Goal: Task Accomplishment & Management: Manage account settings

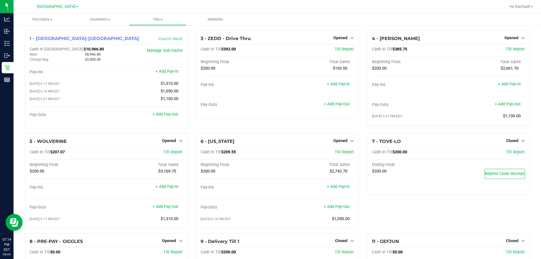
scroll to position [28, 0]
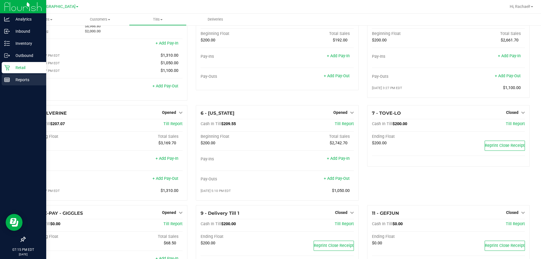
click at [23, 80] on p "Reports" at bounding box center [27, 79] width 34 height 7
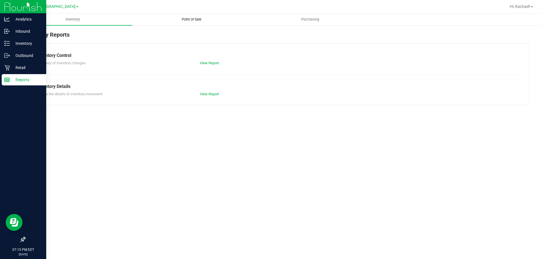
click at [191, 18] on span "Point of Sale" at bounding box center [191, 19] width 35 height 5
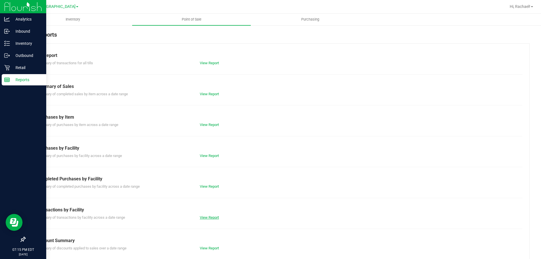
click at [210, 215] on link "View Report" at bounding box center [209, 217] width 19 height 4
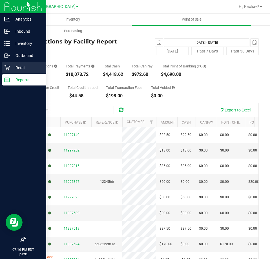
click at [18, 69] on p "Retail" at bounding box center [27, 67] width 34 height 7
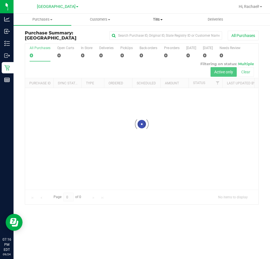
click at [158, 19] on span "Tills" at bounding box center [157, 19] width 57 height 5
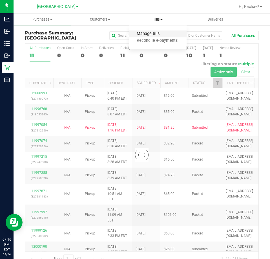
click at [144, 33] on span "Manage tills" at bounding box center [148, 34] width 38 height 5
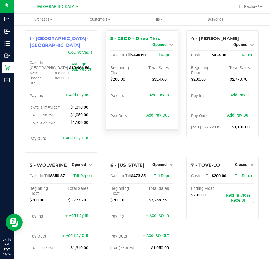
click at [158, 43] on span "Opened" at bounding box center [160, 44] width 14 height 5
click at [154, 50] on link "Close Till" at bounding box center [160, 49] width 15 height 5
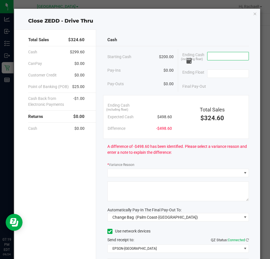
click at [225, 54] on input at bounding box center [227, 56] width 41 height 8
type input "$501.60"
click at [220, 76] on input at bounding box center [227, 74] width 41 height 8
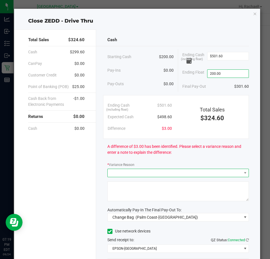
type input "$200.00"
click at [143, 174] on span at bounding box center [175, 173] width 134 height 8
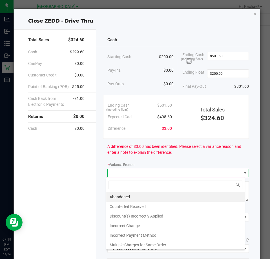
scroll to position [8, 139]
click at [127, 192] on div "Abandoned Counterfeit Received Discount(s) Incorrectly Applied Incorrect Change…" at bounding box center [175, 213] width 139 height 73
click at [126, 195] on li "Abandoned" at bounding box center [175, 197] width 138 height 10
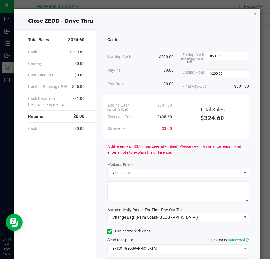
click at [126, 195] on textarea at bounding box center [178, 191] width 142 height 20
click at [125, 189] on textarea at bounding box center [178, 191] width 142 height 20
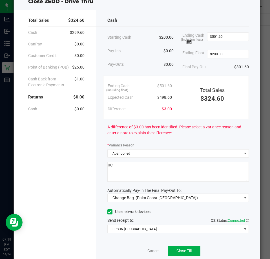
scroll to position [28, 0]
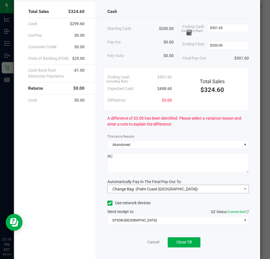
type textarea "RC"
click at [190, 187] on span "Change Bag (Palm Coast-Vault)" at bounding box center [175, 189] width 134 height 8
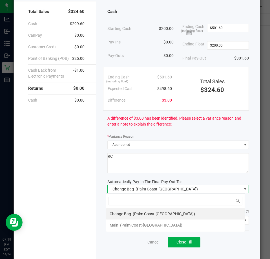
scroll to position [8, 139]
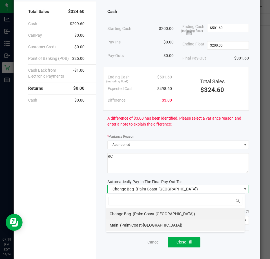
click at [123, 225] on span "(Palm Coast-[GEOGRAPHIC_DATA])" at bounding box center [151, 225] width 62 height 5
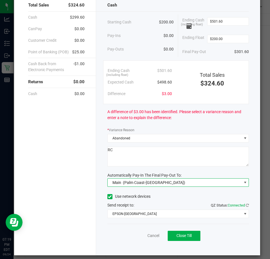
scroll to position [40, 0]
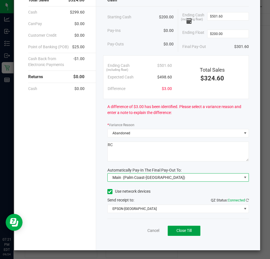
click at [192, 228] on button "Close Till" at bounding box center [184, 231] width 33 height 10
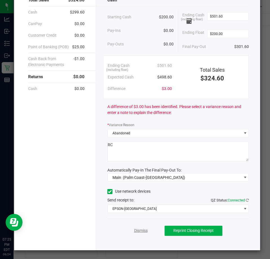
click at [134, 230] on link "Dismiss" at bounding box center [141, 230] width 14 height 6
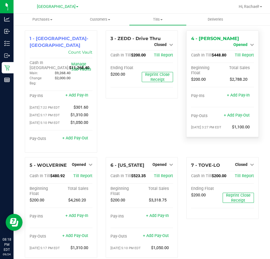
click at [238, 42] on span "Opened" at bounding box center [240, 44] width 14 height 5
click at [235, 51] on link "Close Till" at bounding box center [240, 49] width 15 height 5
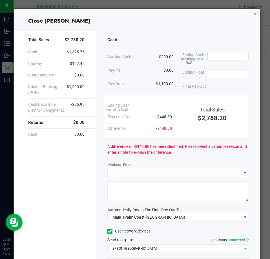
click at [220, 58] on input at bounding box center [227, 56] width 41 height 8
type input "$453.80"
click at [217, 71] on input at bounding box center [227, 74] width 41 height 8
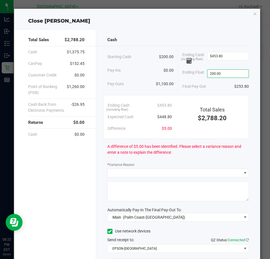
type input "$200.00"
click at [210, 90] on div "Final Pay-Out $253.80" at bounding box center [215, 87] width 67 height 12
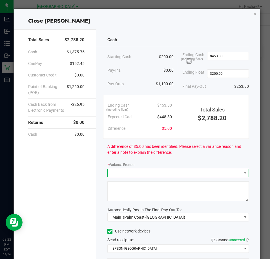
click at [139, 175] on span at bounding box center [175, 173] width 134 height 8
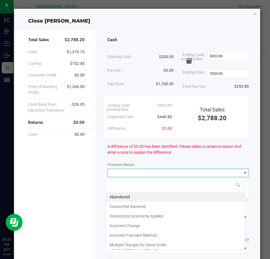
scroll to position [8, 139]
click at [130, 195] on li "Abandoned" at bounding box center [175, 197] width 138 height 10
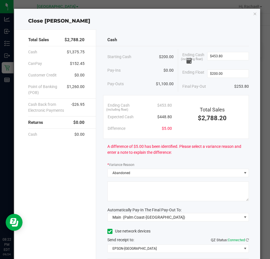
click at [131, 189] on textarea at bounding box center [178, 191] width 142 height 20
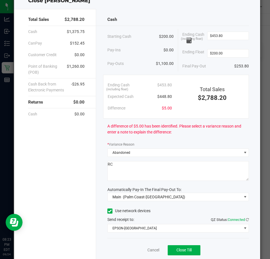
scroll to position [40, 0]
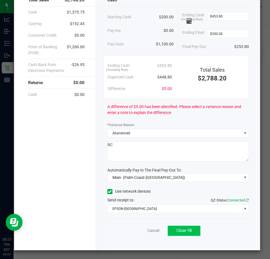
type textarea "RC"
click at [188, 226] on button "Close Till" at bounding box center [184, 231] width 33 height 10
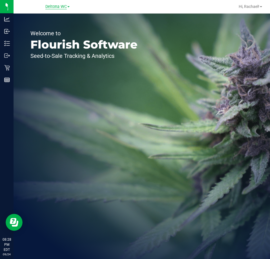
click at [60, 9] on span "Deltona WC" at bounding box center [55, 6] width 21 height 5
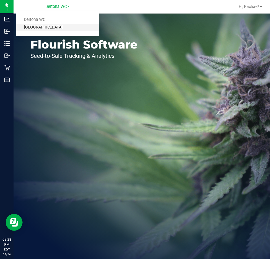
click at [51, 26] on link "[GEOGRAPHIC_DATA]" at bounding box center [57, 28] width 82 height 8
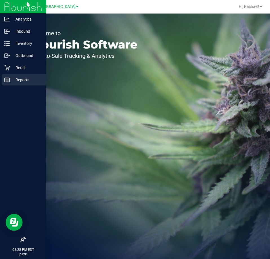
click at [23, 81] on p "Reports" at bounding box center [27, 79] width 34 height 7
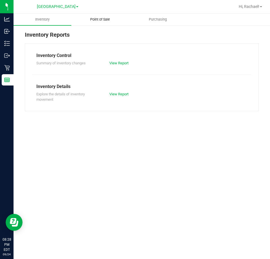
click at [99, 20] on span "Point of Sale" at bounding box center [100, 19] width 35 height 5
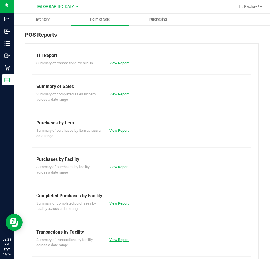
click at [116, 241] on link "View Report" at bounding box center [118, 239] width 19 height 4
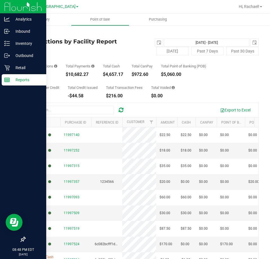
click at [21, 79] on p "Reports" at bounding box center [27, 79] width 34 height 7
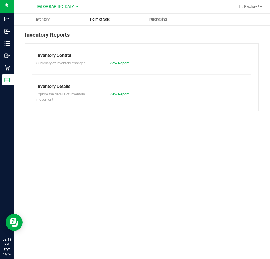
click at [105, 17] on span "Point of Sale" at bounding box center [100, 19] width 35 height 5
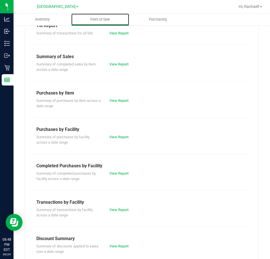
scroll to position [76, 0]
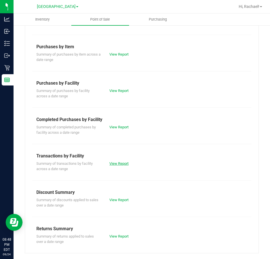
click at [124, 163] on link "View Report" at bounding box center [118, 163] width 19 height 4
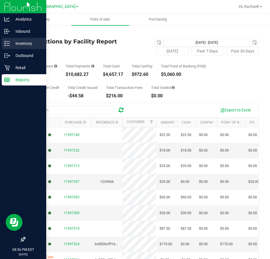
click at [23, 43] on p "Inventory" at bounding box center [27, 43] width 34 height 7
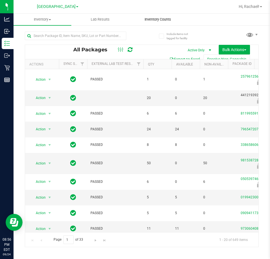
click at [158, 17] on span "Inventory Counts" at bounding box center [158, 19] width 42 height 5
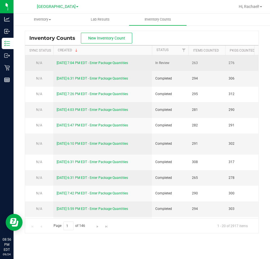
click at [111, 63] on link "9/24/25 7:04 PM EDT - Enter Package Quantities" at bounding box center [92, 63] width 71 height 4
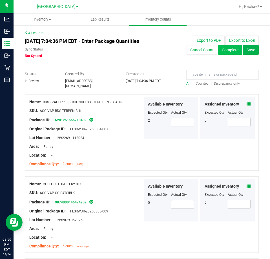
click at [222, 52] on button "Complete" at bounding box center [230, 50] width 24 height 10
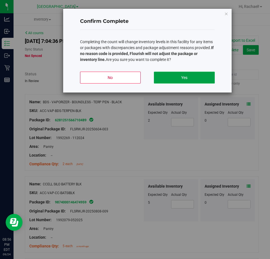
click at [167, 78] on button "Yes" at bounding box center [184, 78] width 61 height 12
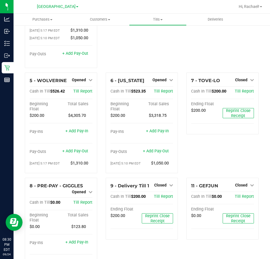
scroll to position [108, 0]
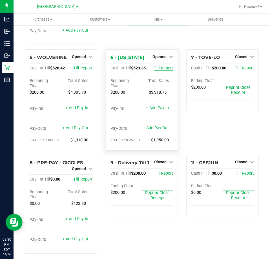
click at [156, 66] on span "Till Report" at bounding box center [163, 68] width 19 height 5
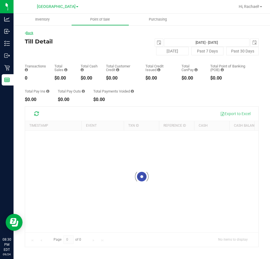
click at [29, 32] on link "Back" at bounding box center [29, 33] width 8 height 4
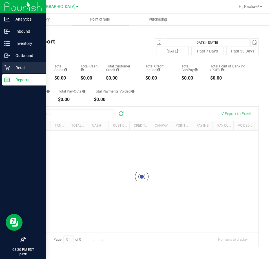
click at [20, 68] on p "Retail" at bounding box center [27, 67] width 34 height 7
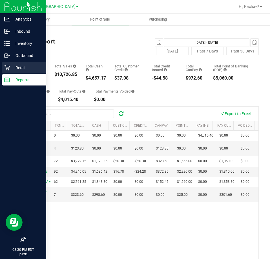
click at [18, 67] on p "Retail" at bounding box center [27, 67] width 34 height 7
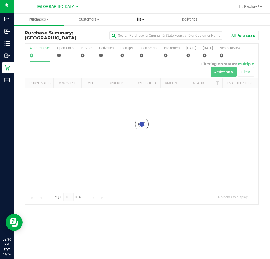
click at [138, 20] on span "Tills" at bounding box center [139, 19] width 50 height 5
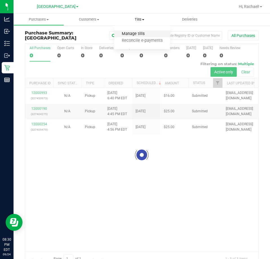
click at [136, 35] on span "Manage tills" at bounding box center [133, 34] width 38 height 5
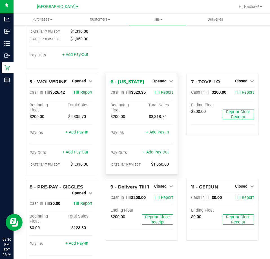
scroll to position [85, 0]
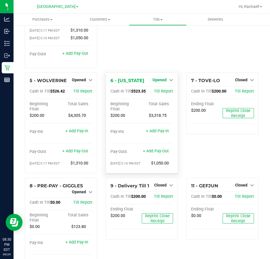
click at [160, 78] on span "Opened" at bounding box center [160, 80] width 14 height 5
click at [158, 89] on link "Close Till" at bounding box center [160, 91] width 15 height 5
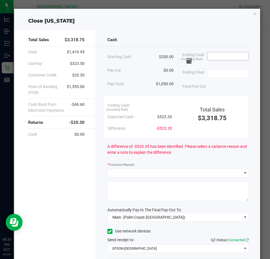
click at [211, 56] on input at bounding box center [227, 56] width 41 height 8
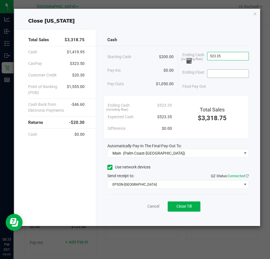
type input "$523.35"
click at [217, 74] on input at bounding box center [227, 74] width 41 height 8
type input "$200.00"
click at [216, 84] on div "Final Pay-Out $323.35" at bounding box center [215, 87] width 67 height 12
click at [189, 204] on span "Close Till" at bounding box center [183, 206] width 15 height 5
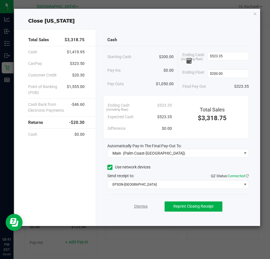
click at [139, 206] on link "Dismiss" at bounding box center [141, 206] width 14 height 6
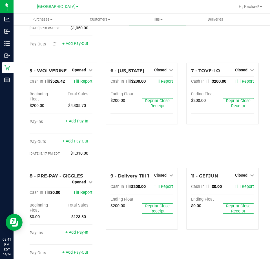
scroll to position [108, 0]
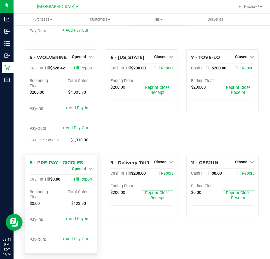
click at [74, 166] on span "Opened" at bounding box center [79, 168] width 14 height 5
click at [83, 171] on link "Close Till" at bounding box center [79, 173] width 15 height 5
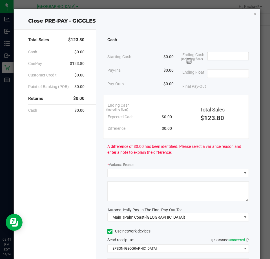
click at [209, 57] on input at bounding box center [227, 56] width 41 height 8
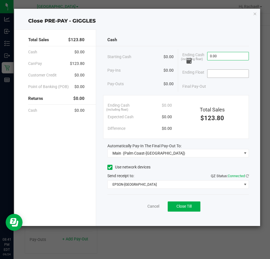
type input "$0.00"
click at [213, 74] on input at bounding box center [227, 74] width 41 height 8
type input "$0.00"
click at [216, 88] on div "Final Pay-Out $0.00" at bounding box center [215, 87] width 67 height 12
click at [189, 206] on span "Close Till" at bounding box center [183, 206] width 15 height 5
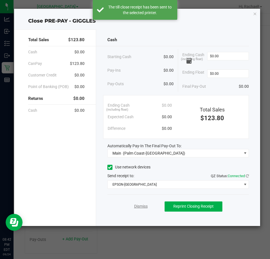
click at [142, 205] on link "Dismiss" at bounding box center [141, 206] width 14 height 6
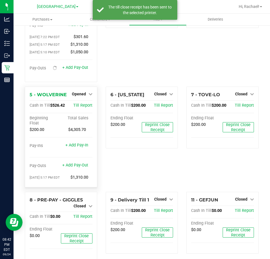
scroll to position [76, 0]
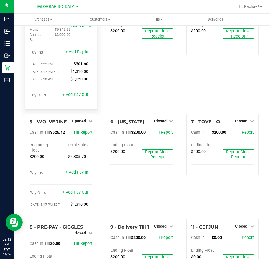
scroll to position [76, 0]
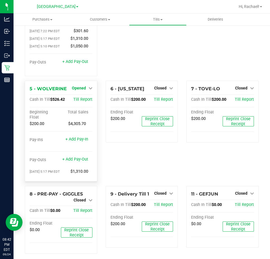
click at [85, 86] on link "Opened" at bounding box center [82, 88] width 21 height 5
click at [78, 97] on link "Close Till" at bounding box center [79, 99] width 15 height 5
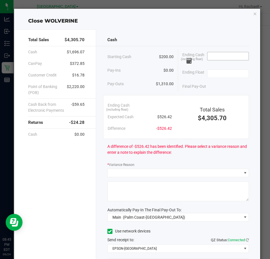
click at [208, 54] on input at bounding box center [227, 56] width 41 height 8
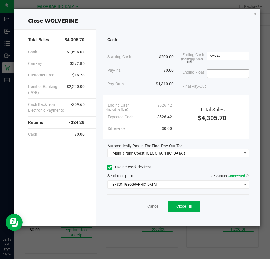
type input "$526.42"
click at [239, 73] on input at bounding box center [227, 74] width 41 height 8
type input "$200.00"
click at [223, 90] on div "Final Pay-Out $326.42" at bounding box center [215, 87] width 67 height 12
click at [175, 201] on button "Close Till" at bounding box center [184, 206] width 33 height 10
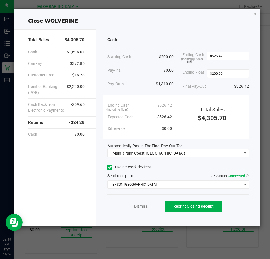
click at [139, 204] on link "Dismiss" at bounding box center [141, 206] width 14 height 6
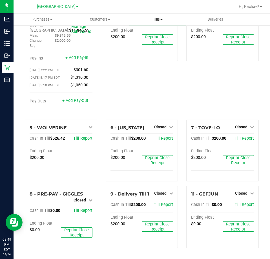
click at [156, 20] on span "Tills" at bounding box center [157, 19] width 57 height 5
click at [154, 39] on span "Reconcile e-payments" at bounding box center [157, 40] width 56 height 5
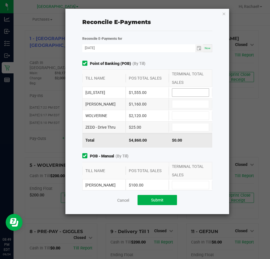
click at [185, 92] on input at bounding box center [190, 93] width 37 height 8
type input "$1,555.00"
type input "$1,160.00"
type input "$2,120.00"
type input "$25.00"
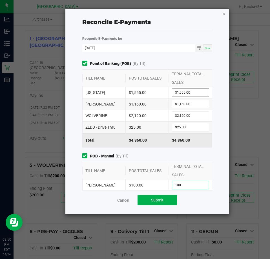
type input "$100.00"
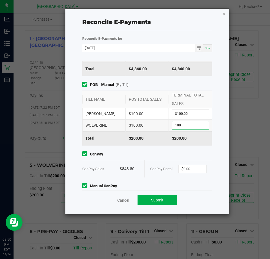
type input "$100.00"
type input "$848.80"
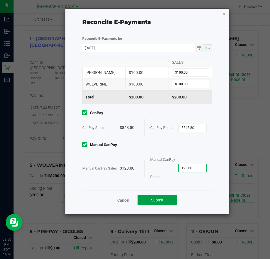
type input "$123.80"
click at [164, 199] on button "Submit" at bounding box center [157, 200] width 39 height 10
